Goal: Information Seeking & Learning: Check status

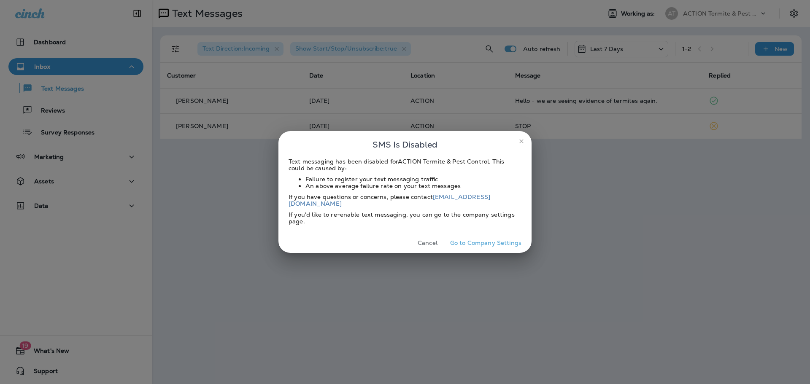
click at [426, 242] on button "Cancel" at bounding box center [428, 243] width 32 height 13
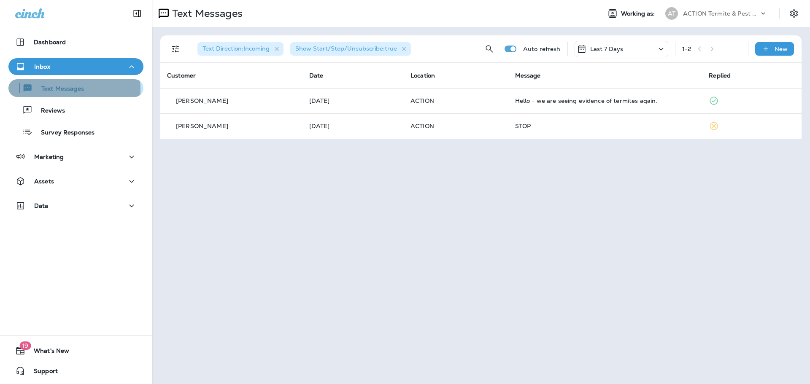
click at [54, 89] on p "Text Messages" at bounding box center [58, 89] width 51 height 8
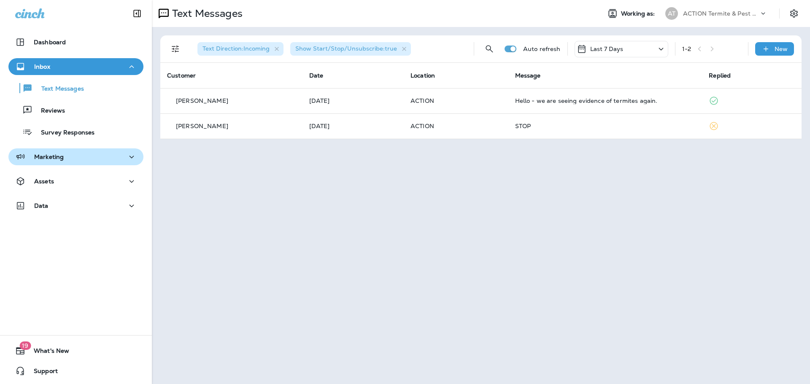
click at [56, 158] on p "Marketing" at bounding box center [49, 157] width 30 height 7
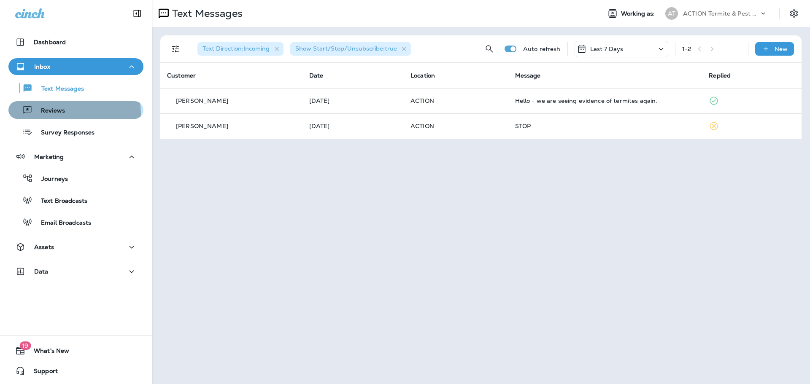
click at [64, 114] on p "Reviews" at bounding box center [48, 111] width 32 height 8
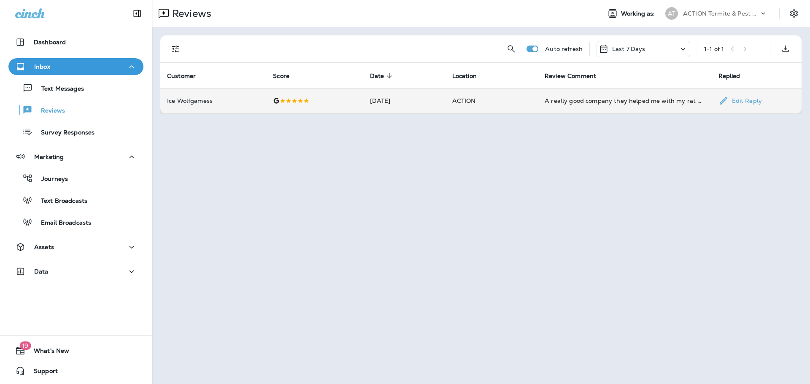
click at [585, 103] on div "A really good company they helped me with my rat problem" at bounding box center [625, 101] width 160 height 8
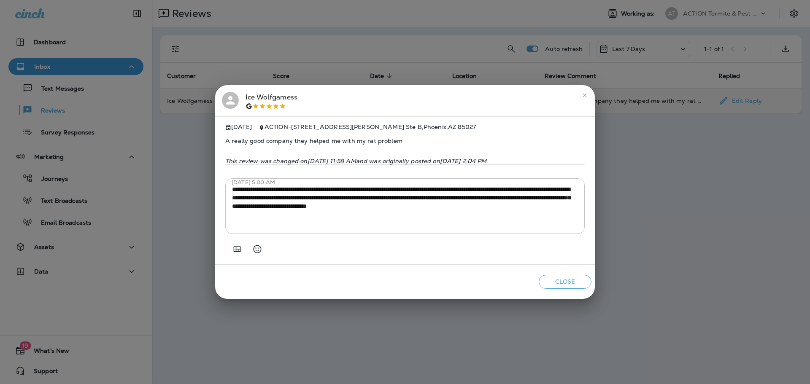
click at [585, 94] on icon "close" at bounding box center [585, 96] width 4 height 4
